Goal: Navigation & Orientation: Find specific page/section

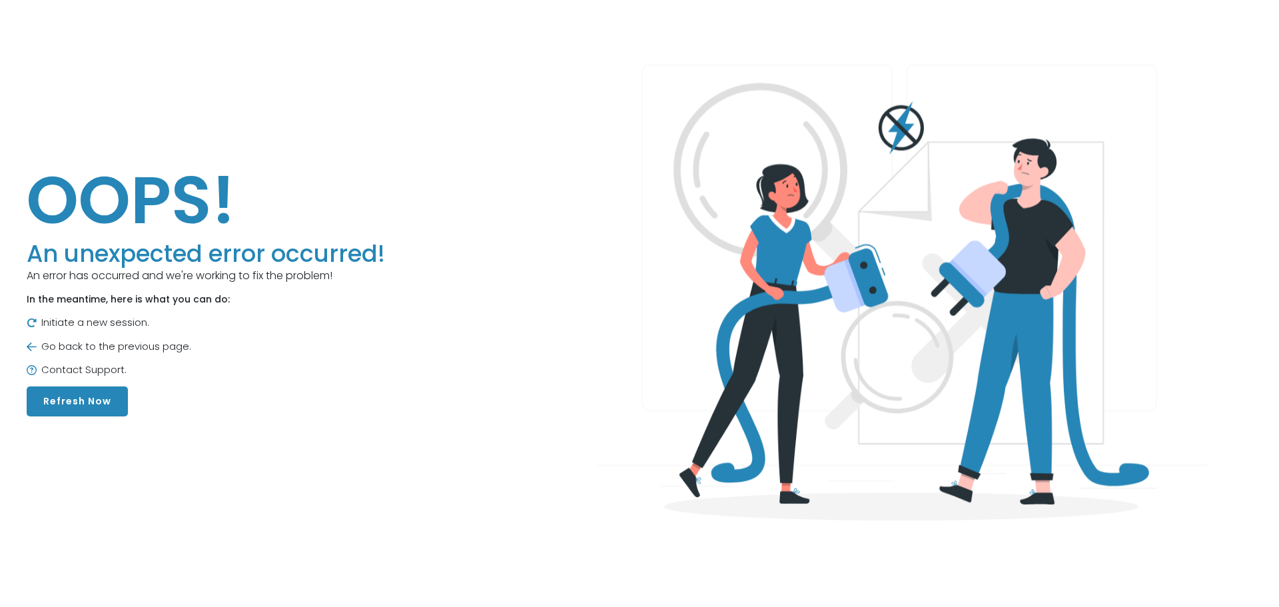
click at [81, 394] on button "Refresh Now" at bounding box center [77, 401] width 101 height 30
